Goal: Information Seeking & Learning: Learn about a topic

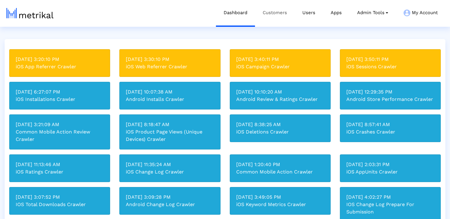
click at [274, 14] on link "Customers" at bounding box center [275, 13] width 40 height 26
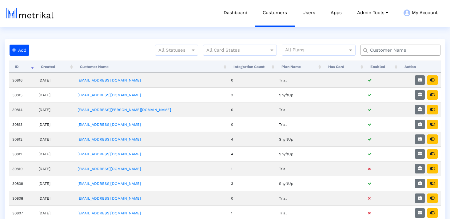
click at [398, 49] on input "text" at bounding box center [401, 50] width 72 height 6
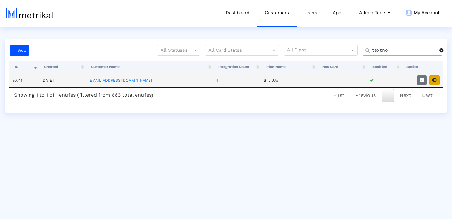
type input "textno"
click at [435, 78] on icon "button" at bounding box center [434, 80] width 5 height 4
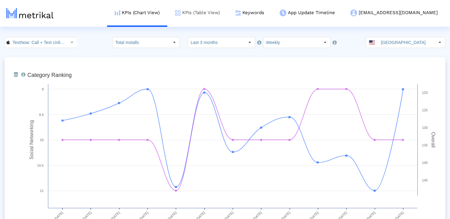
click at [227, 16] on link "KPIs (Table View)" at bounding box center [197, 13] width 60 height 26
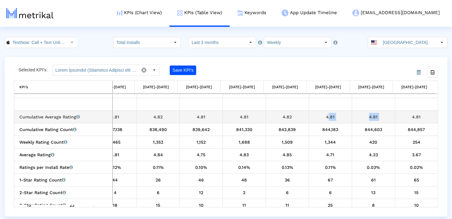
drag, startPoint x: 316, startPoint y: 117, endPoint x: 411, endPoint y: 117, distance: 94.7
click at [411, 117] on tr "Cumulative Average Rating Average of all star ratings that the app has received…" at bounding box center [109, 116] width 658 height 13
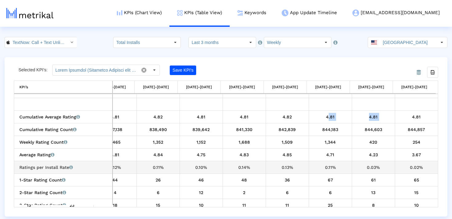
drag, startPoint x: 423, startPoint y: 139, endPoint x: 254, endPoint y: 171, distance: 172.0
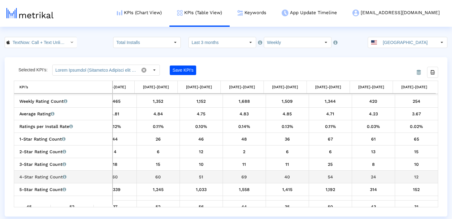
click at [254, 171] on td "69" at bounding box center [243, 176] width 43 height 13
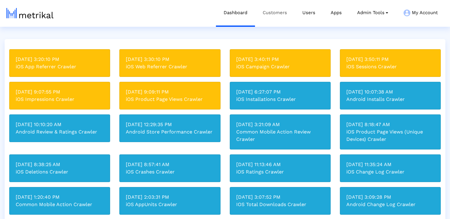
click at [273, 14] on link "Customers" at bounding box center [275, 13] width 40 height 26
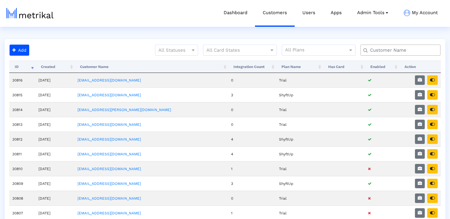
click at [388, 51] on input "text" at bounding box center [401, 50] width 72 height 6
type input "investing"
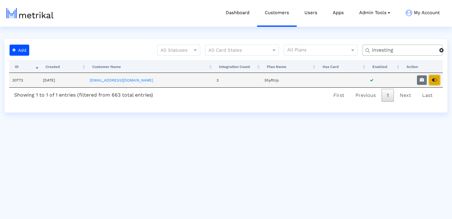
click at [437, 78] on button "button" at bounding box center [434, 80] width 10 height 10
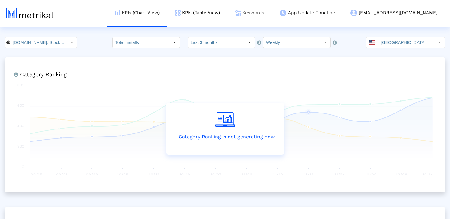
click at [272, 17] on link "Keywords" at bounding box center [249, 13] width 44 height 26
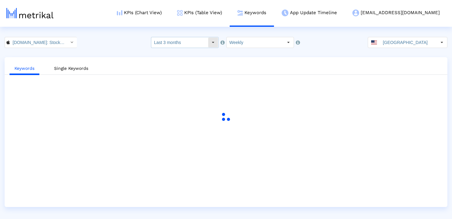
click at [201, 41] on input "Last 3 months" at bounding box center [179, 42] width 57 height 10
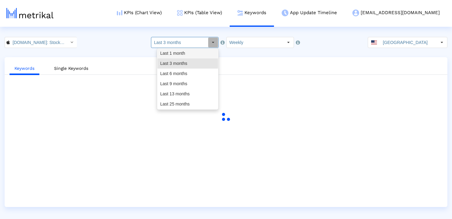
click at [198, 53] on div "Last 1 month" at bounding box center [187, 53] width 61 height 10
type input "Last 1 month"
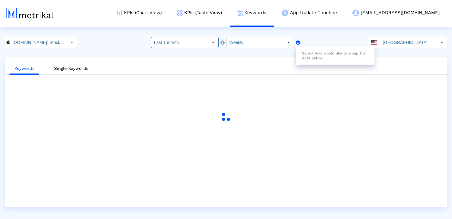
click at [343, 53] on div "Select how would like to group the data below." at bounding box center [335, 55] width 79 height 19
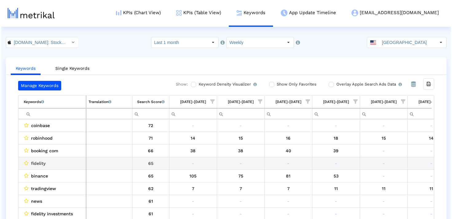
scroll to position [0, 357]
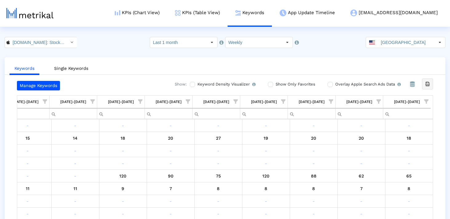
click at [429, 84] on icon "Export all data" at bounding box center [427, 84] width 6 height 6
click at [45, 42] on input "[DOMAIN_NAME]: Stock Market < 909998122 >" at bounding box center [37, 42] width 55 height 10
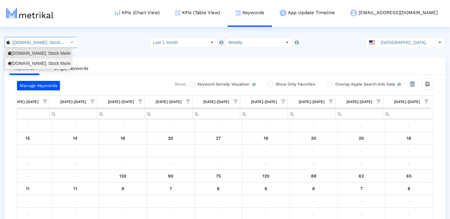
click at [37, 64] on div "[DOMAIN_NAME]: Stock Market <com.fusionmedia.investing>" at bounding box center [38, 64] width 60 height 6
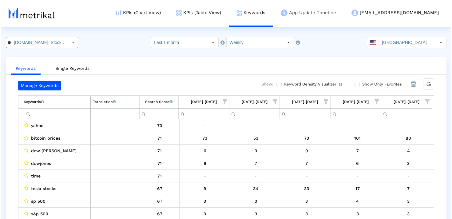
scroll to position [0, 69]
click at [427, 85] on icon "Export all data" at bounding box center [427, 84] width 6 height 6
click at [403, 39] on input "[GEOGRAPHIC_DATA]" at bounding box center [406, 42] width 57 height 10
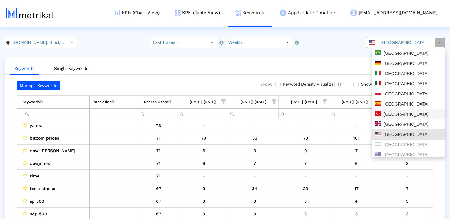
click at [391, 115] on div "[GEOGRAPHIC_DATA]" at bounding box center [408, 114] width 67 height 6
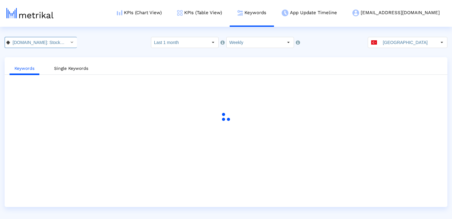
click at [67, 41] on div "Select" at bounding box center [72, 42] width 10 height 10
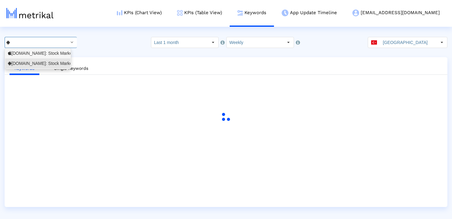
click at [59, 53] on div "[DOMAIN_NAME]: Stock Market <909998122>" at bounding box center [38, 53] width 60 height 6
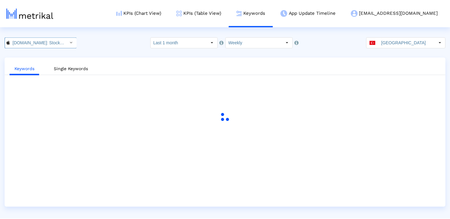
scroll to position [0, 39]
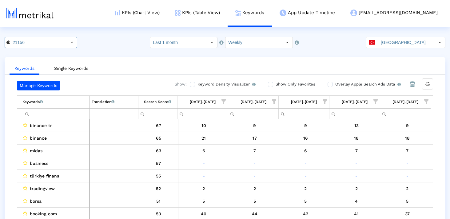
click at [428, 99] on span "Show filter options for column '08/03/25-08/09/25'" at bounding box center [426, 101] width 4 height 4
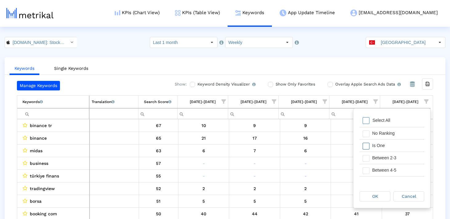
click at [368, 145] on span "Filter options" at bounding box center [365, 146] width 7 height 7
click at [400, 195] on div "Cancel" at bounding box center [408, 196] width 30 height 10
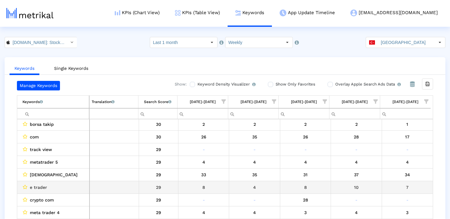
scroll to position [0, 0]
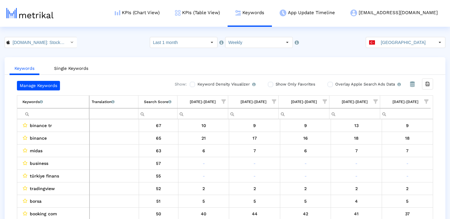
click at [427, 100] on span "Show filter options for column '08/03/25-08/09/25'" at bounding box center [426, 101] width 4 height 4
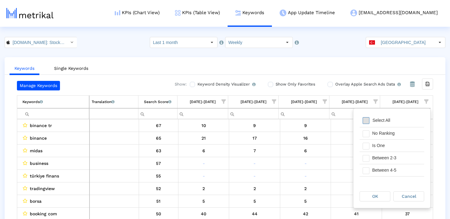
click at [367, 119] on span "Filter options" at bounding box center [365, 120] width 7 height 7
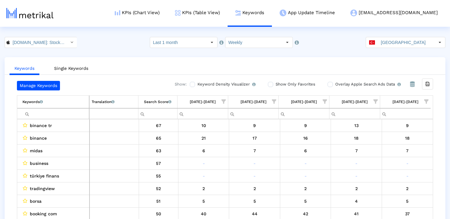
click at [158, 66] on ul "Keywords Single Keywords" at bounding box center [225, 67] width 440 height 14
click at [427, 81] on div "Export all data" at bounding box center [427, 84] width 10 height 10
click at [401, 43] on input "[GEOGRAPHIC_DATA]" at bounding box center [406, 42] width 57 height 10
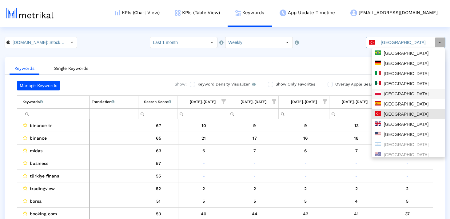
scroll to position [1, 0]
click at [395, 52] on div "[GEOGRAPHIC_DATA]" at bounding box center [408, 53] width 67 height 6
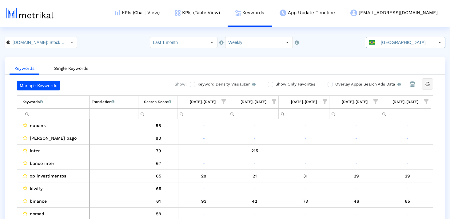
click at [426, 87] on div "Export all data" at bounding box center [427, 84] width 10 height 10
click at [392, 45] on input "[GEOGRAPHIC_DATA]" at bounding box center [406, 42] width 57 height 10
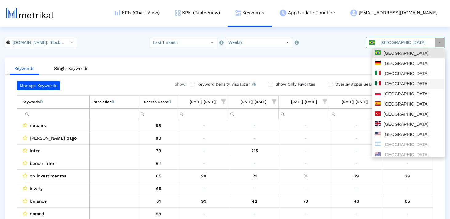
click at [397, 83] on div "[GEOGRAPHIC_DATA]" at bounding box center [408, 84] width 67 height 6
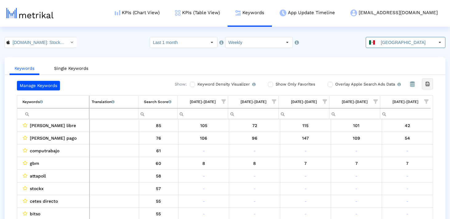
click at [429, 81] on div "Export all data" at bounding box center [427, 84] width 10 height 10
click at [381, 45] on div "[GEOGRAPHIC_DATA]" at bounding box center [400, 42] width 69 height 10
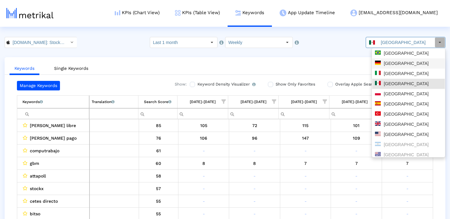
click at [394, 62] on div "[GEOGRAPHIC_DATA]" at bounding box center [408, 64] width 67 height 6
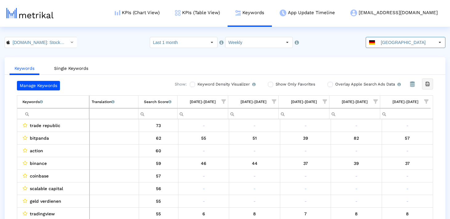
click at [428, 86] on icon "Export all data" at bounding box center [427, 84] width 6 height 6
click at [56, 43] on input "[DOMAIN_NAME]: Stock Market < 909998122 >" at bounding box center [37, 42] width 55 height 10
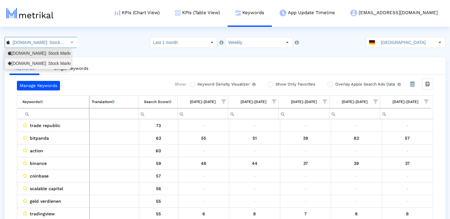
click at [52, 65] on div "[DOMAIN_NAME]: Stock Market <com.fusionmedia.investing>" at bounding box center [38, 64] width 60 height 6
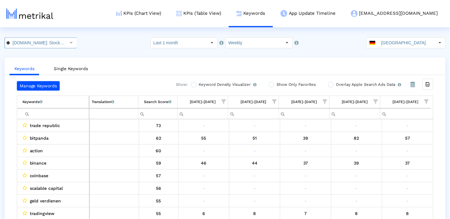
scroll to position [0, 69]
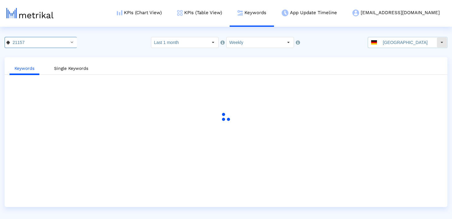
click at [394, 43] on input "[GEOGRAPHIC_DATA]" at bounding box center [408, 42] width 57 height 10
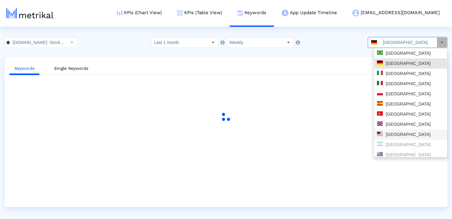
click at [394, 132] on div "[GEOGRAPHIC_DATA]" at bounding box center [410, 135] width 67 height 6
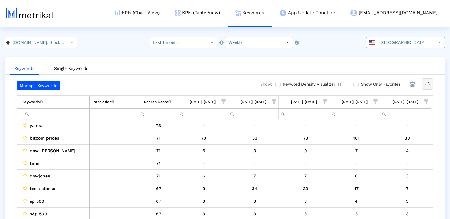
click at [428, 84] on icon "Export all data" at bounding box center [427, 84] width 6 height 6
click at [403, 45] on input "[GEOGRAPHIC_DATA]" at bounding box center [406, 42] width 57 height 10
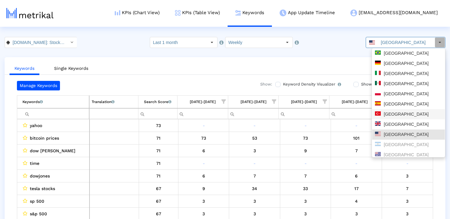
click at [389, 116] on div "[GEOGRAPHIC_DATA]" at bounding box center [408, 114] width 67 height 6
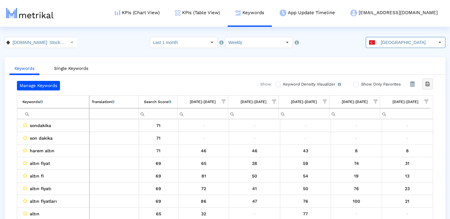
click at [426, 84] on icon "Export all data" at bounding box center [427, 84] width 6 height 6
click at [407, 37] on input "[GEOGRAPHIC_DATA]" at bounding box center [406, 42] width 57 height 10
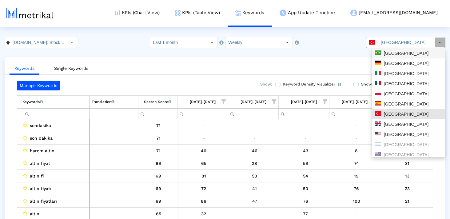
click at [394, 57] on div "[GEOGRAPHIC_DATA]" at bounding box center [408, 53] width 73 height 10
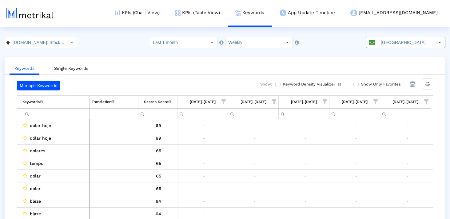
click at [439, 149] on div "Manage Keywords Show: Keyword Density Visualizer Turn this on to view where and…" at bounding box center [225, 151] width 440 height 141
click at [428, 83] on icon "Export all data" at bounding box center [427, 84] width 6 height 6
click at [396, 44] on input "[GEOGRAPHIC_DATA]" at bounding box center [406, 42] width 57 height 10
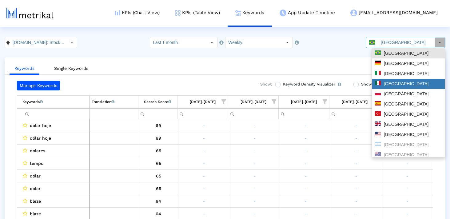
click at [391, 83] on div "[GEOGRAPHIC_DATA]" at bounding box center [408, 84] width 67 height 6
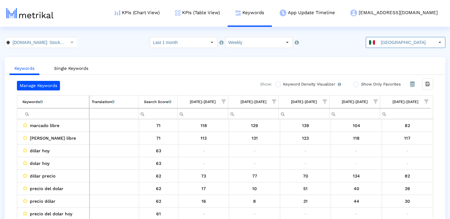
click at [317, 68] on ul "Keywords Single Keywords" at bounding box center [225, 67] width 440 height 14
click at [428, 83] on icon "Export all data" at bounding box center [427, 84] width 6 height 6
click at [400, 41] on input "[GEOGRAPHIC_DATA]" at bounding box center [406, 42] width 57 height 10
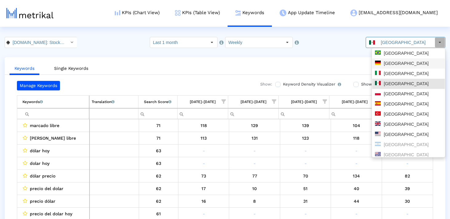
click at [403, 64] on div "[GEOGRAPHIC_DATA]" at bounding box center [408, 64] width 67 height 6
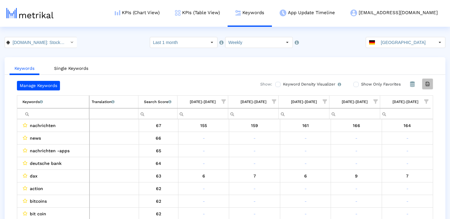
click at [426, 85] on icon "Export all data" at bounding box center [427, 84] width 6 height 6
